Goal: Information Seeking & Learning: Understand process/instructions

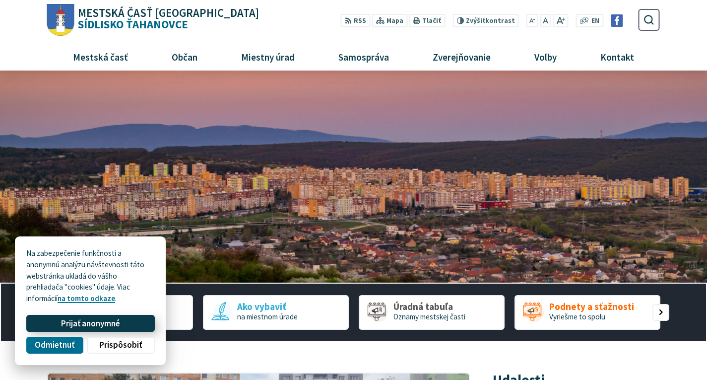
click at [73, 329] on button "Prijať anonymné" at bounding box center [90, 323] width 128 height 17
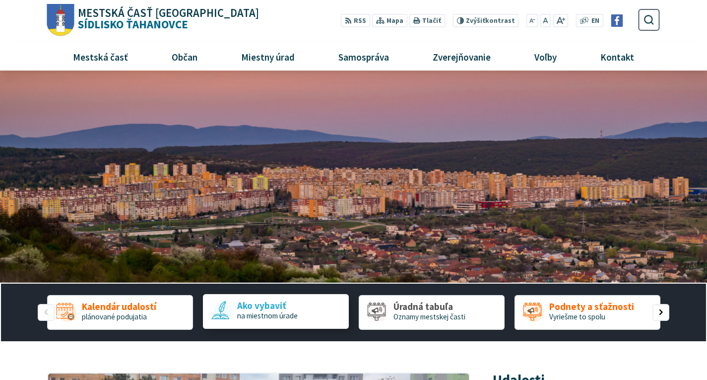
click at [284, 317] on span "na miestnom úrade" at bounding box center [267, 315] width 61 height 9
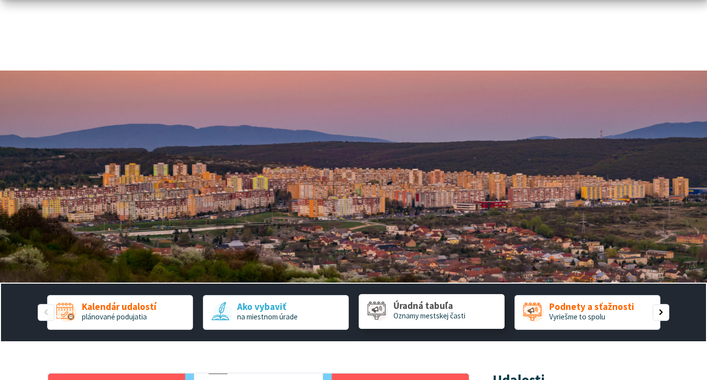
scroll to position [198, 0]
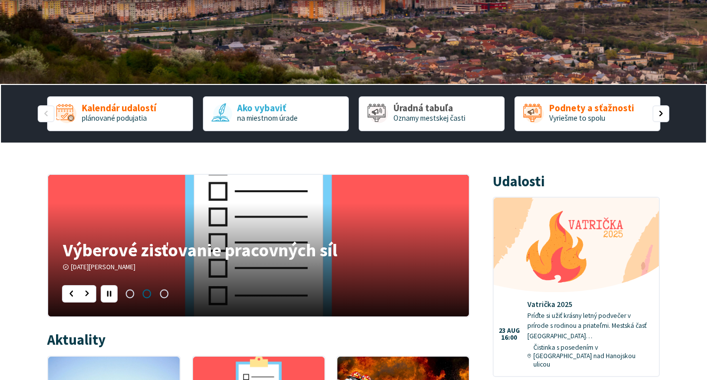
click at [144, 294] on span "Prejsť na slajd 2" at bounding box center [146, 293] width 17 height 17
click at [146, 294] on span "Prejsť na slajd 2" at bounding box center [146, 293] width 17 height 17
click at [85, 294] on div "Nasledujúci slajd" at bounding box center [87, 293] width 17 height 17
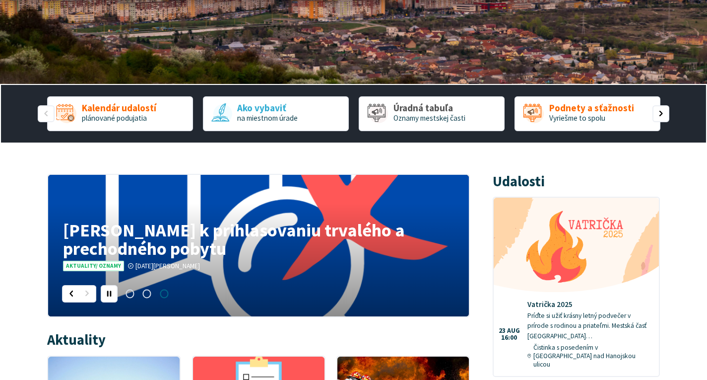
click at [132, 233] on h4 "Oznam k prihlasovaniu trvalého a prechodného pobytu" at bounding box center [258, 239] width 390 height 36
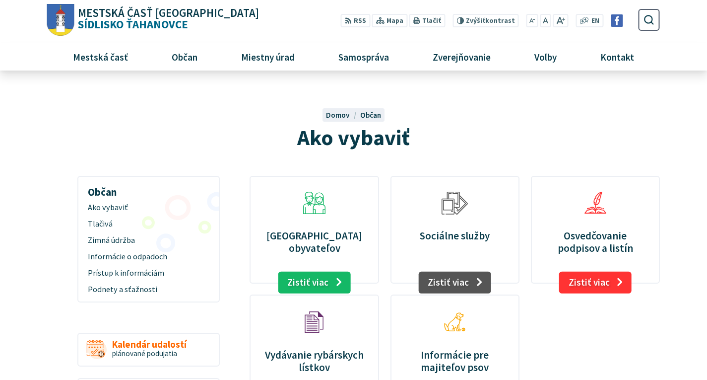
scroll to position [99, 0]
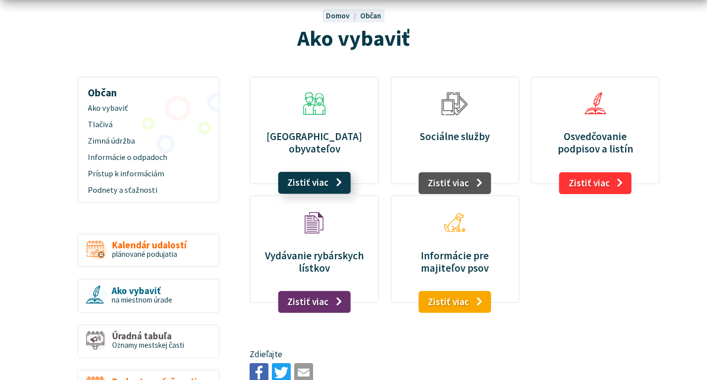
click at [306, 185] on link "Zistiť viac" at bounding box center [314, 183] width 73 height 22
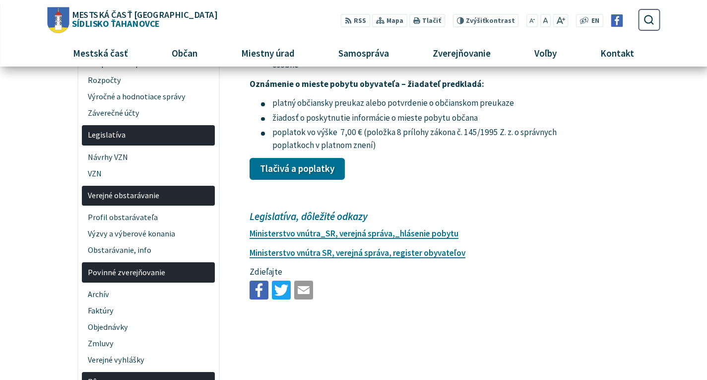
scroll to position [1637, 0]
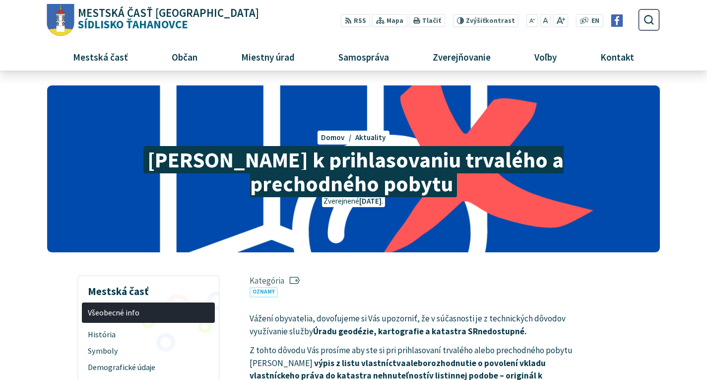
click at [72, 27] on img "Logo Sídlisko Ťahanovce, prejsť na domovskú stránku." at bounding box center [60, 20] width 27 height 32
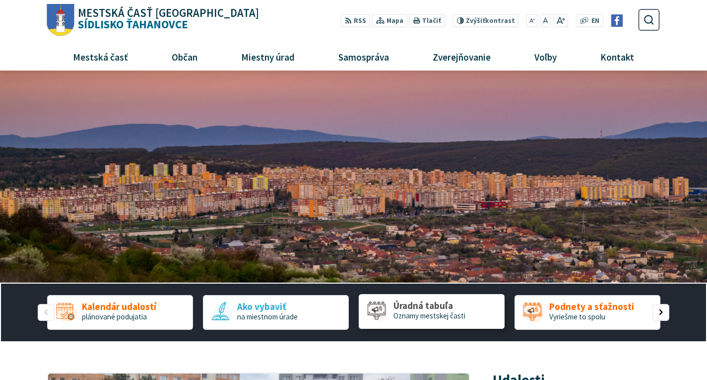
click at [450, 327] on link "Úradná tabuľa Oznamy mestskej časti" at bounding box center [432, 311] width 146 height 35
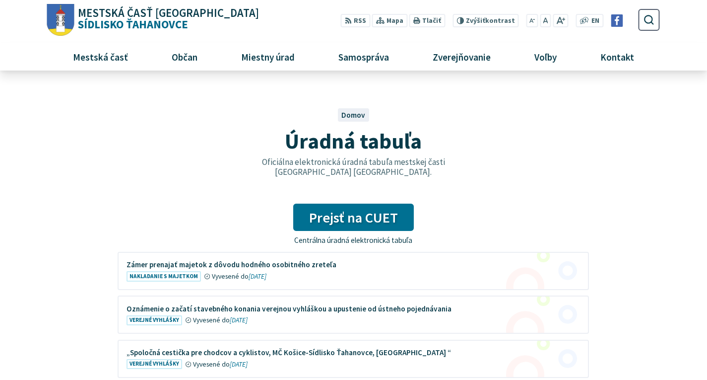
click at [54, 25] on img "Logo Sídlisko Ťahanovce, prejsť na domovskú stránku." at bounding box center [60, 20] width 27 height 32
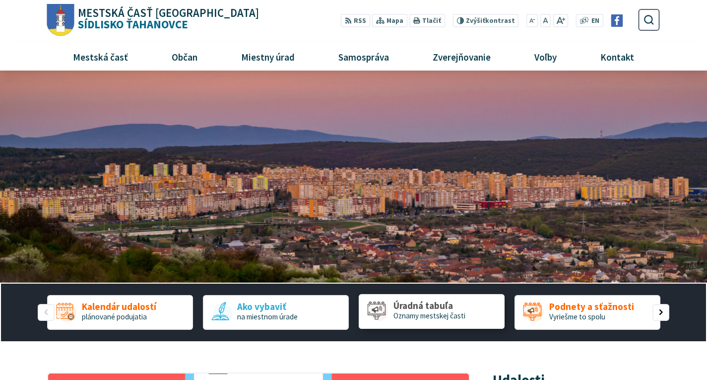
click at [451, 321] on link "Úradná tabuľa Oznamy mestskej časti" at bounding box center [432, 311] width 146 height 35
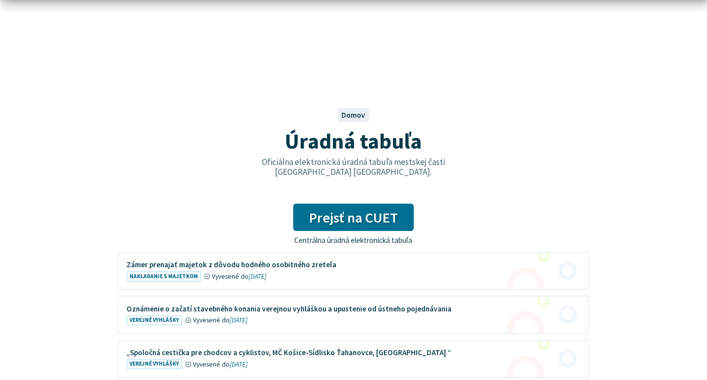
scroll to position [149, 0]
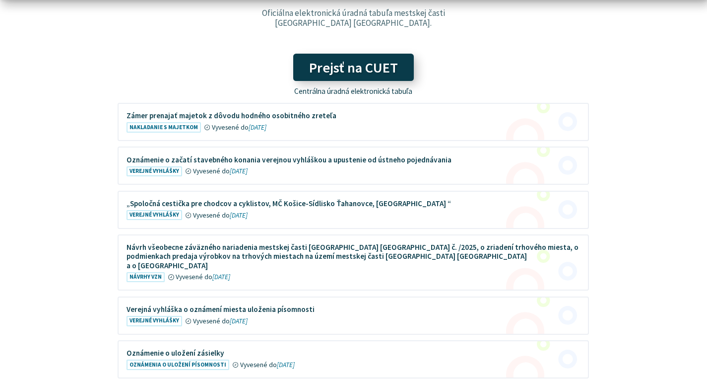
click at [351, 75] on link "Prejsť na CUET" at bounding box center [353, 67] width 121 height 27
